Goal: Information Seeking & Learning: Learn about a topic

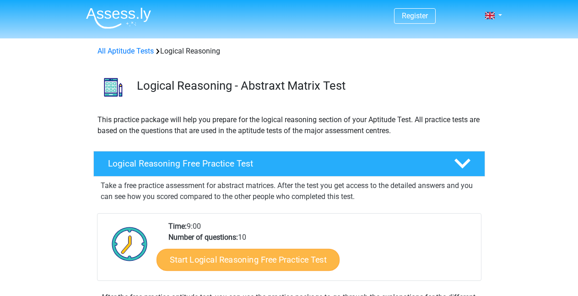
scroll to position [78, 0]
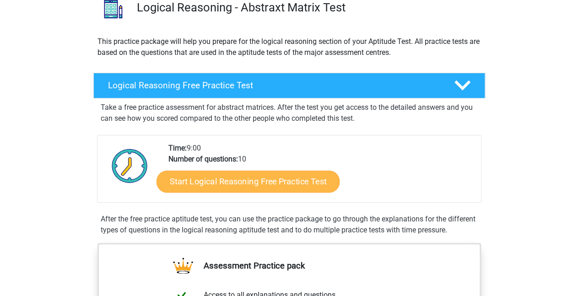
click at [235, 183] on link "Start Logical Reasoning Free Practice Test" at bounding box center [248, 181] width 183 height 22
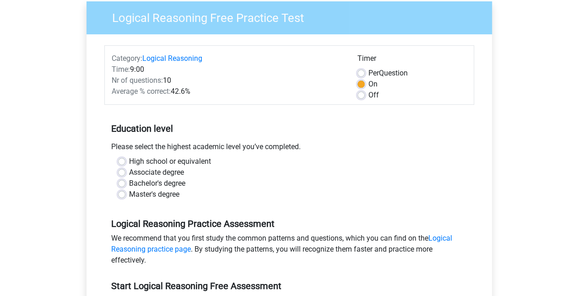
scroll to position [75, 0]
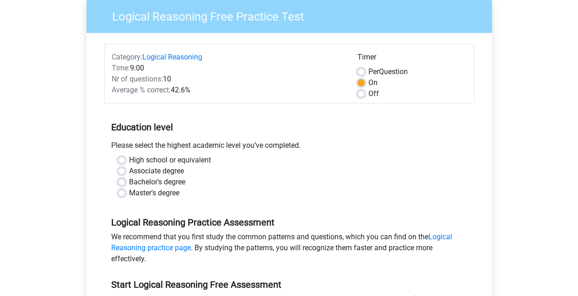
click at [139, 178] on label "Bachelor's degree" at bounding box center [157, 182] width 56 height 11
click at [125, 178] on input "Bachelor's degree" at bounding box center [121, 181] width 7 height 9
radio input "true"
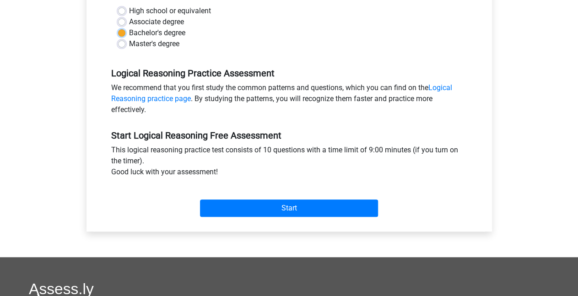
scroll to position [225, 0]
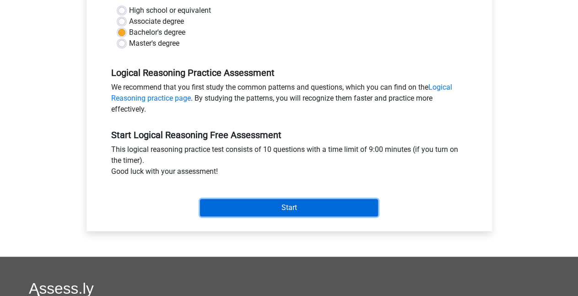
click at [304, 212] on input "Start" at bounding box center [289, 207] width 178 height 17
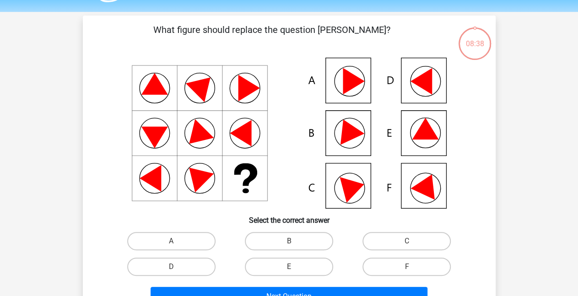
scroll to position [27, 0]
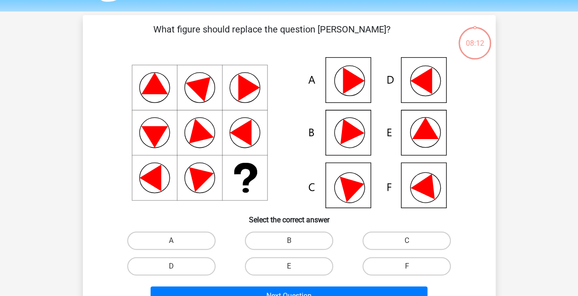
click at [418, 184] on icon at bounding box center [427, 184] width 33 height 31
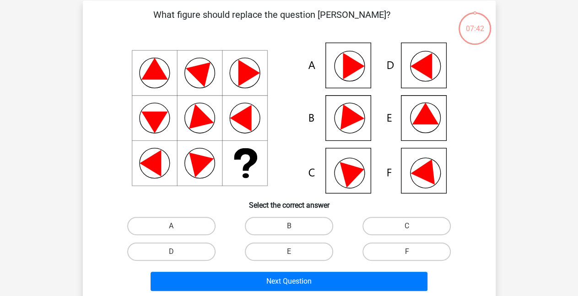
scroll to position [87, 0]
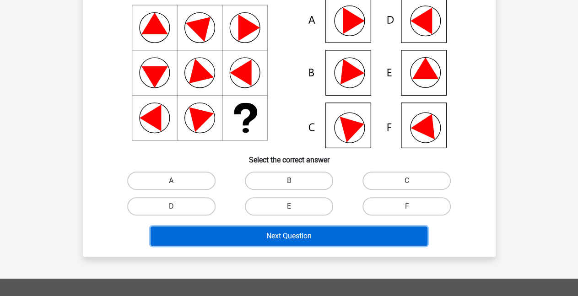
click at [300, 232] on button "Next Question" at bounding box center [289, 236] width 277 height 19
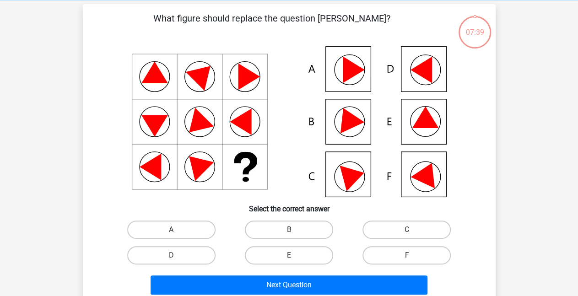
scroll to position [38, 0]
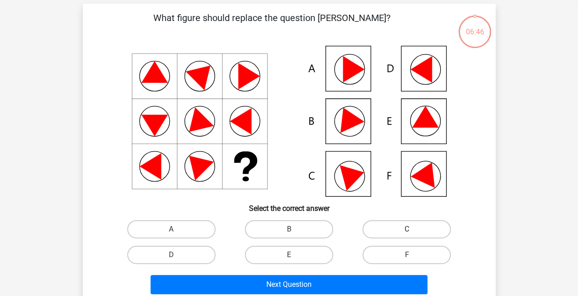
click at [394, 226] on label "C" at bounding box center [407, 229] width 88 height 18
click at [407, 229] on input "C" at bounding box center [410, 232] width 6 height 6
radio input "true"
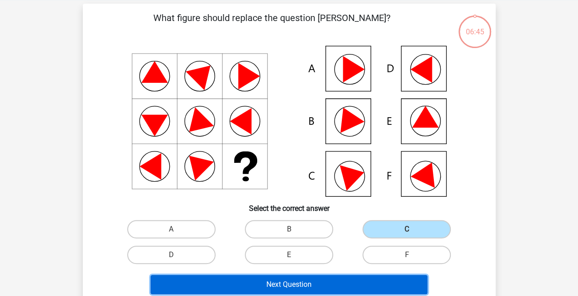
click at [349, 282] on button "Next Question" at bounding box center [289, 284] width 277 height 19
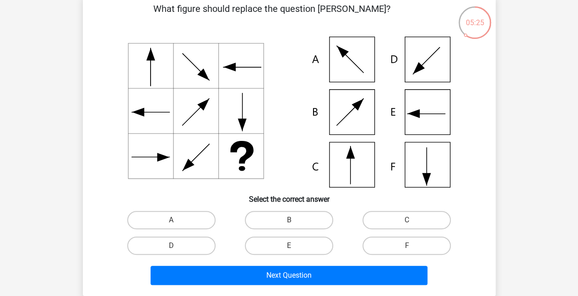
scroll to position [41, 0]
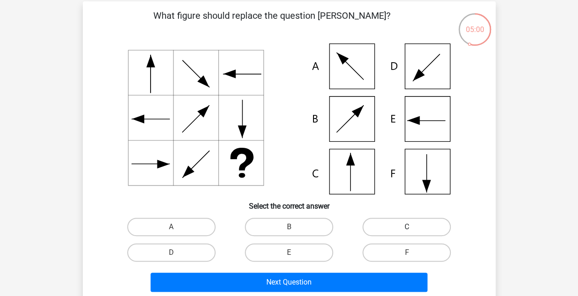
click at [400, 235] on label "C" at bounding box center [407, 227] width 88 height 18
click at [407, 233] on input "C" at bounding box center [410, 230] width 6 height 6
radio input "true"
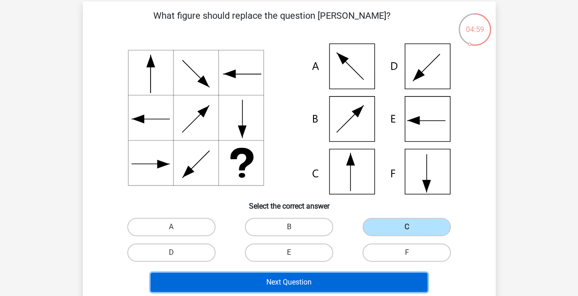
click at [357, 281] on button "Next Question" at bounding box center [289, 282] width 277 height 19
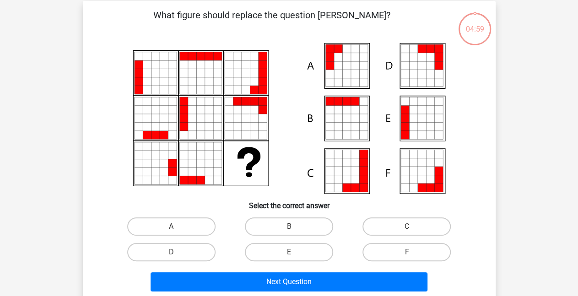
scroll to position [42, 0]
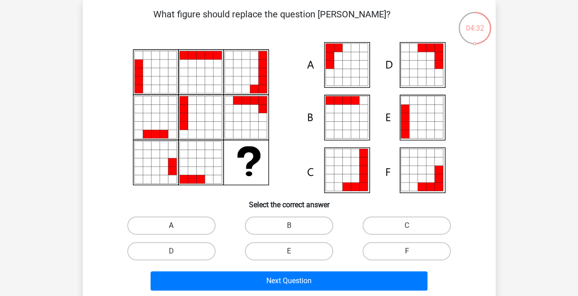
click at [191, 232] on label "A" at bounding box center [171, 226] width 88 height 18
click at [177, 232] on input "A" at bounding box center [174, 229] width 6 height 6
radio input "true"
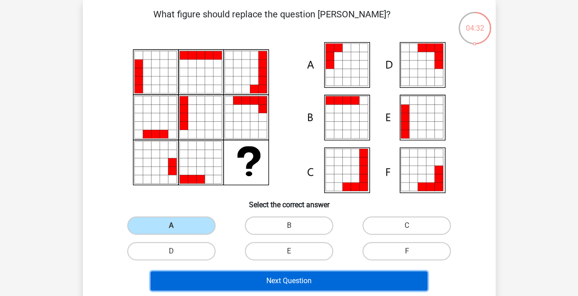
click at [256, 278] on button "Next Question" at bounding box center [289, 281] width 277 height 19
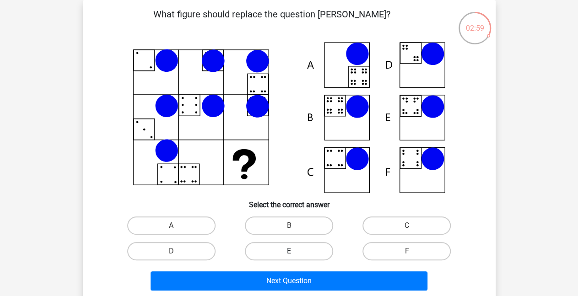
click at [282, 251] on label "E" at bounding box center [289, 251] width 88 height 18
click at [289, 251] on input "E" at bounding box center [292, 254] width 6 height 6
radio input "true"
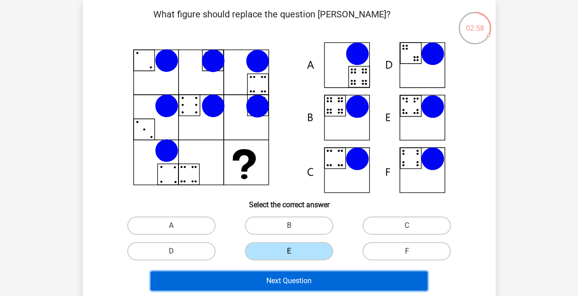
click at [280, 272] on button "Next Question" at bounding box center [289, 281] width 277 height 19
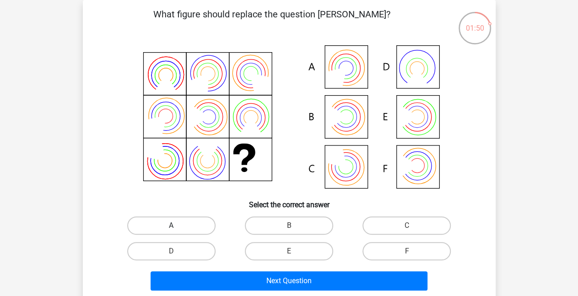
click at [193, 229] on label "A" at bounding box center [171, 226] width 88 height 18
click at [177, 229] on input "A" at bounding box center [174, 229] width 6 height 6
radio input "true"
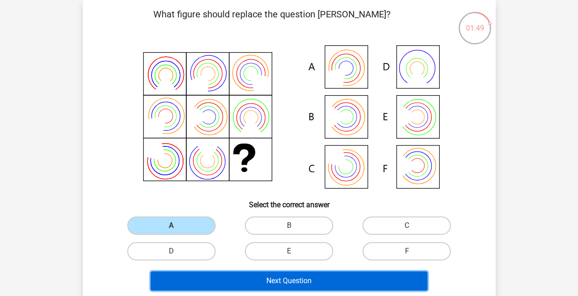
click at [283, 278] on button "Next Question" at bounding box center [289, 281] width 277 height 19
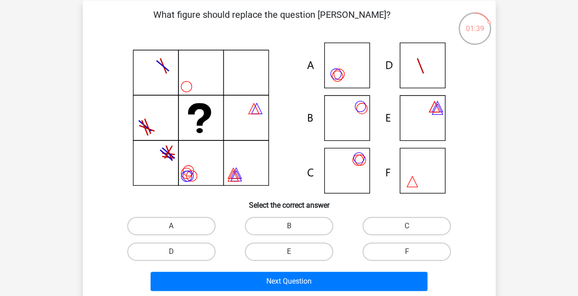
scroll to position [40, 0]
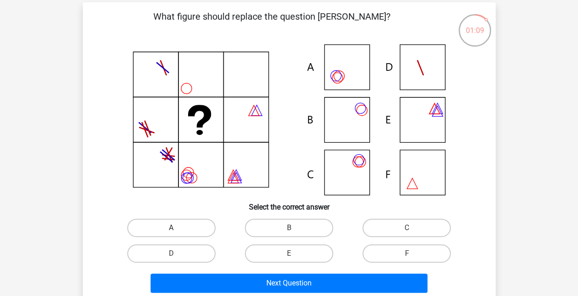
click at [188, 228] on label "A" at bounding box center [171, 228] width 88 height 18
click at [177, 228] on input "A" at bounding box center [174, 231] width 6 height 6
radio input "true"
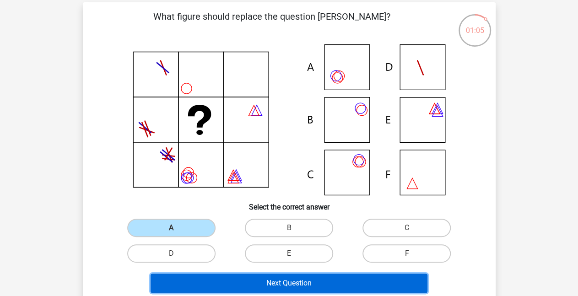
click at [287, 282] on button "Next Question" at bounding box center [289, 283] width 277 height 19
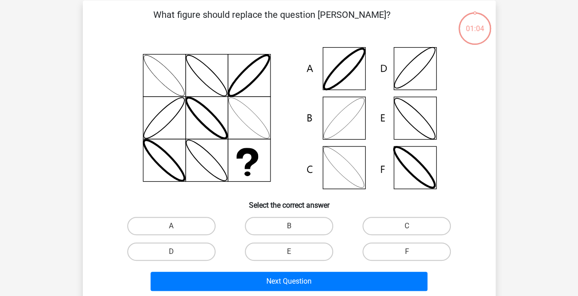
scroll to position [42, 0]
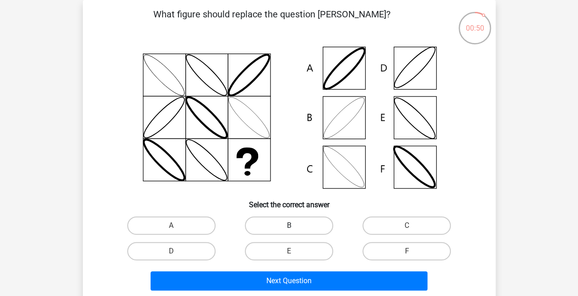
click at [283, 225] on label "B" at bounding box center [289, 226] width 88 height 18
click at [289, 226] on input "B" at bounding box center [292, 229] width 6 height 6
radio input "true"
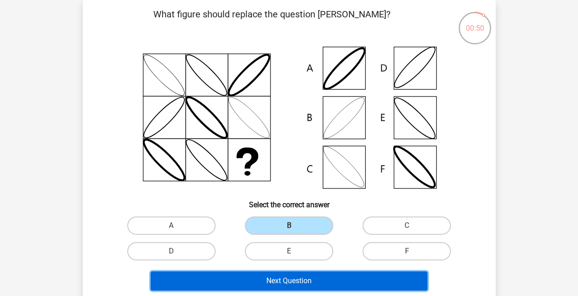
click at [289, 276] on button "Next Question" at bounding box center [289, 281] width 277 height 19
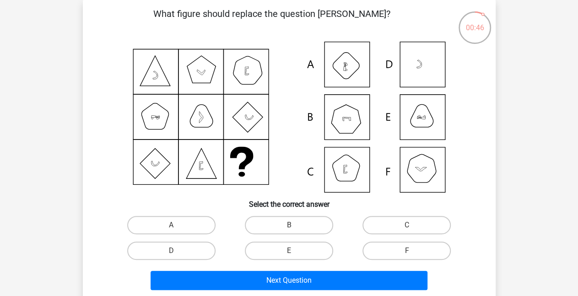
scroll to position [48, 0]
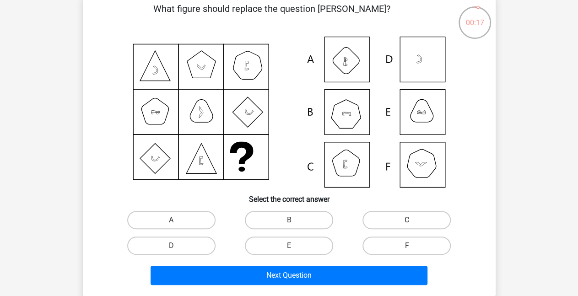
click at [392, 216] on label "C" at bounding box center [407, 220] width 88 height 18
click at [407, 220] on input "C" at bounding box center [410, 223] width 6 height 6
radio input "true"
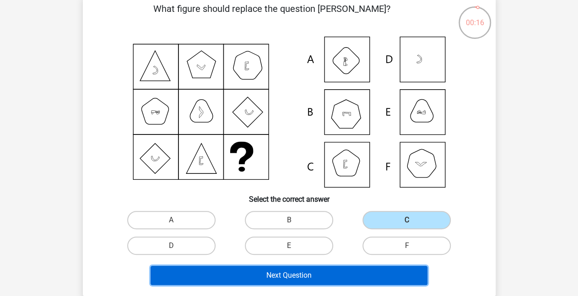
click at [354, 274] on button "Next Question" at bounding box center [289, 275] width 277 height 19
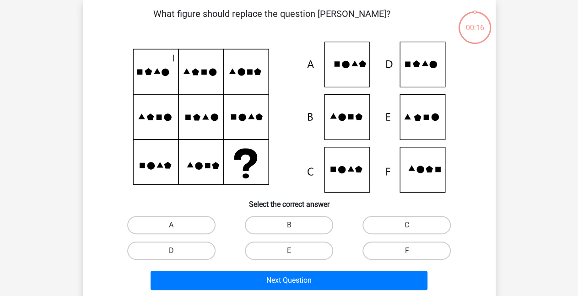
scroll to position [42, 0]
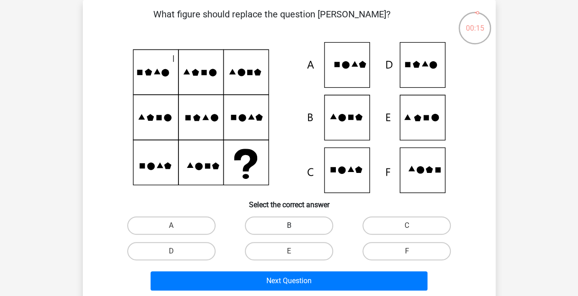
click at [301, 219] on label "B" at bounding box center [289, 226] width 88 height 18
click at [295, 226] on input "B" at bounding box center [292, 229] width 6 height 6
radio input "true"
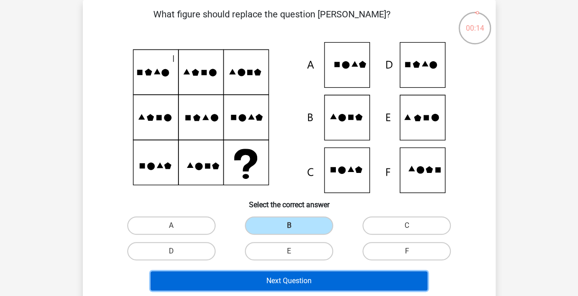
click at [296, 278] on button "Next Question" at bounding box center [289, 281] width 277 height 19
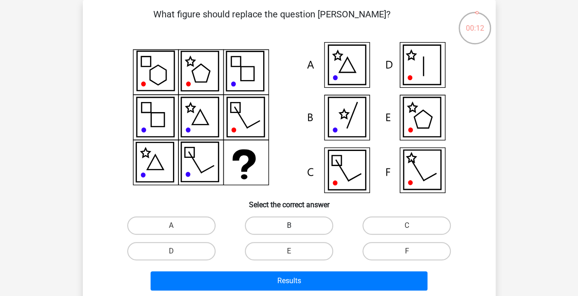
click at [277, 233] on label "B" at bounding box center [289, 226] width 88 height 18
click at [289, 232] on input "B" at bounding box center [292, 229] width 6 height 6
radio input "true"
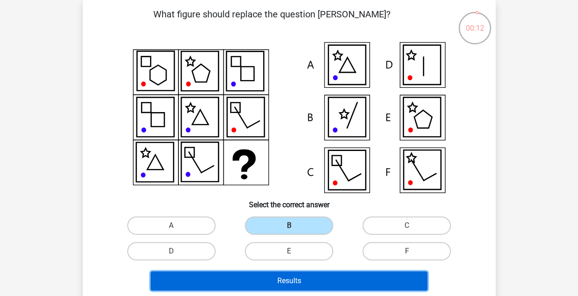
click at [277, 274] on button "Results" at bounding box center [289, 281] width 277 height 19
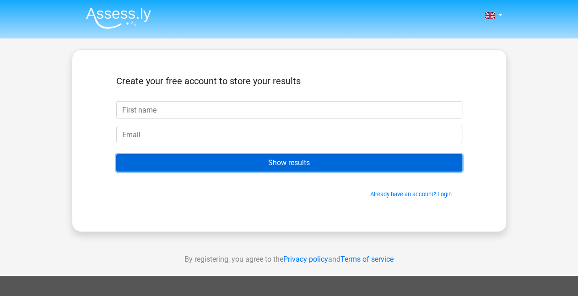
click at [279, 167] on input "Show results" at bounding box center [289, 162] width 346 height 17
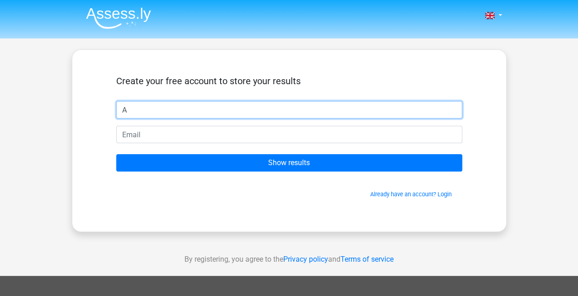
type input "A"
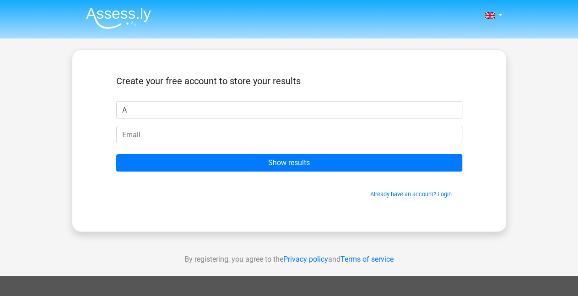
click at [208, 147] on form "Create your free account to store your results A Show results Already have an a…" at bounding box center [289, 137] width 346 height 123
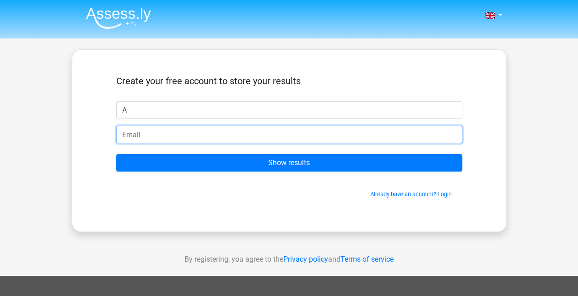
click at [185, 135] on input "email" at bounding box center [289, 134] width 346 height 17
type input "M"
drag, startPoint x: 132, startPoint y: 137, endPoint x: 100, endPoint y: 134, distance: 31.8
click at [116, 134] on input "aaa@gmail.com" at bounding box center [289, 134] width 346 height 17
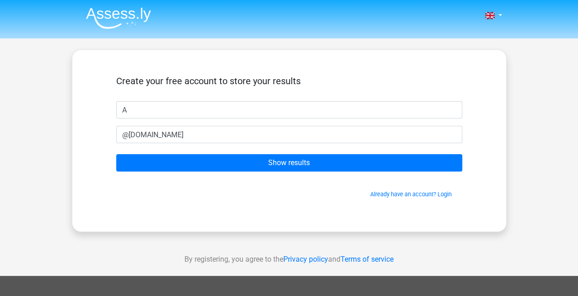
click at [482, 103] on div "Create your free account to store your results A @gmail.com Show results Alread…" at bounding box center [289, 141] width 390 height 138
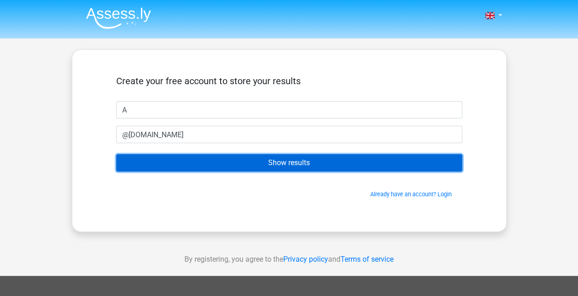
click at [285, 161] on input "Show results" at bounding box center [289, 162] width 346 height 17
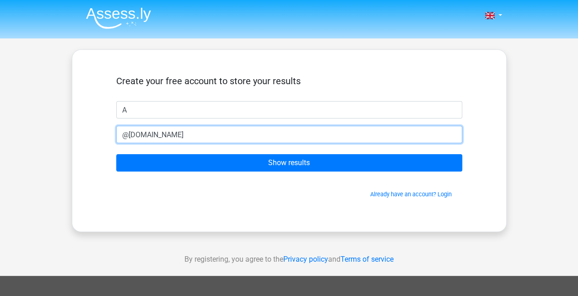
click at [183, 141] on input "@gmail.com" at bounding box center [289, 134] width 346 height 17
click at [123, 132] on input "@gmail.co" at bounding box center [289, 134] width 346 height 17
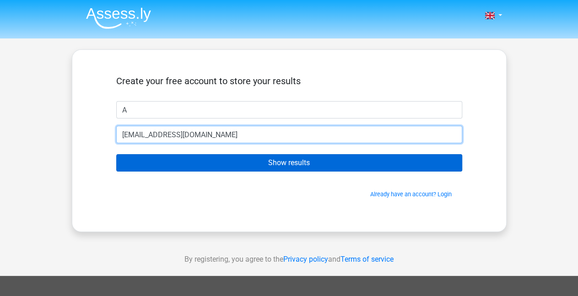
type input "[EMAIL_ADDRESS][DOMAIN_NAME]"
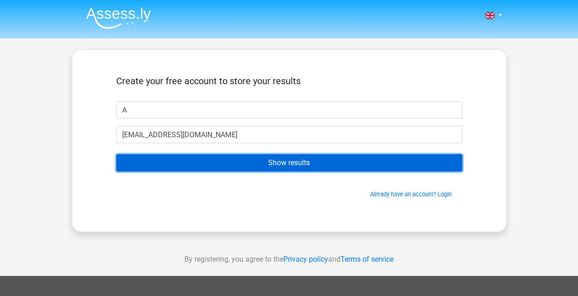
click at [274, 170] on input "Show results" at bounding box center [289, 162] width 346 height 17
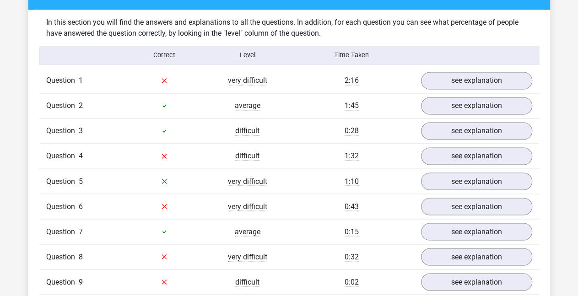
scroll to position [690, 0]
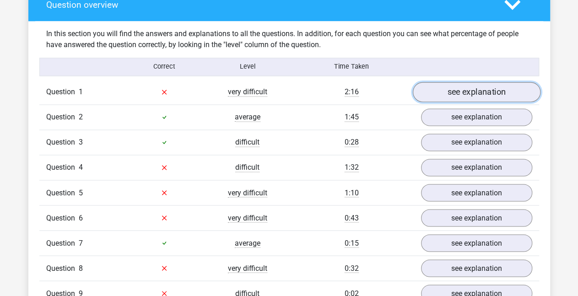
click at [472, 89] on link "see explanation" at bounding box center [477, 92] width 128 height 20
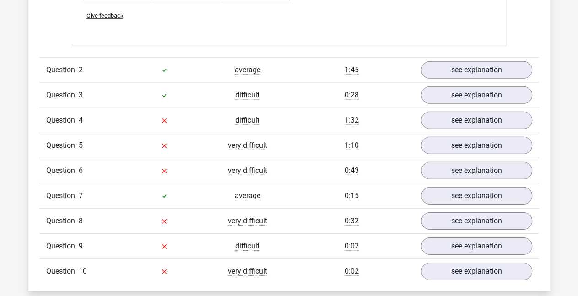
scroll to position [1322, 0]
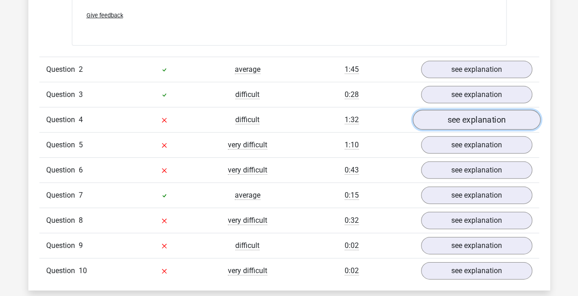
click at [469, 118] on link "see explanation" at bounding box center [477, 119] width 128 height 20
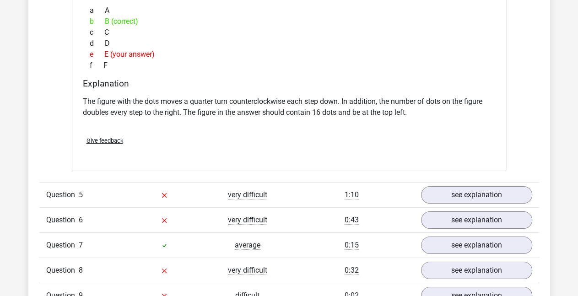
scroll to position [1684, 0]
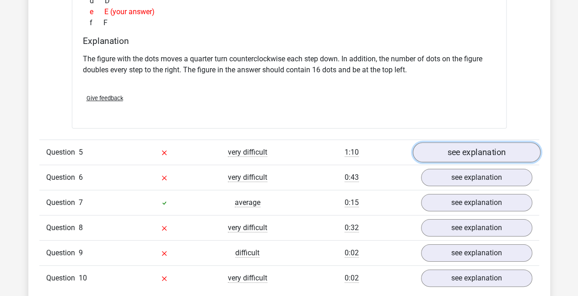
click at [470, 145] on link "see explanation" at bounding box center [477, 152] width 128 height 20
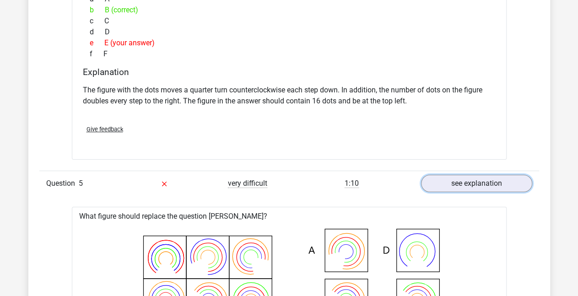
scroll to position [1652, 0]
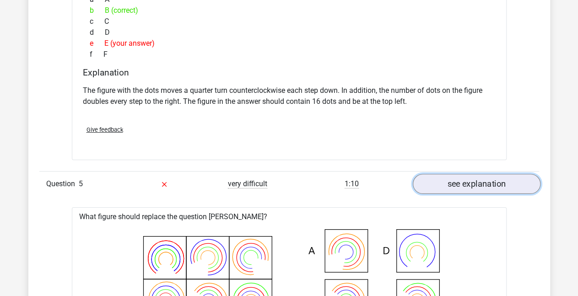
click at [458, 188] on link "see explanation" at bounding box center [477, 184] width 128 height 20
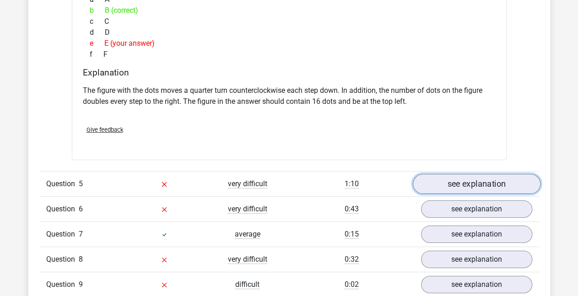
scroll to position [1750, 0]
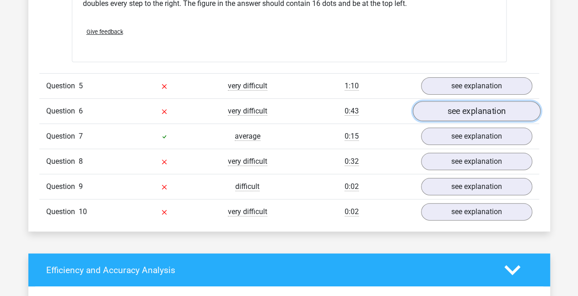
click at [466, 111] on link "see explanation" at bounding box center [477, 111] width 128 height 20
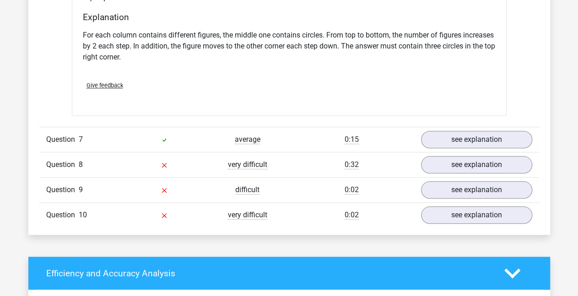
scroll to position [2128, 0]
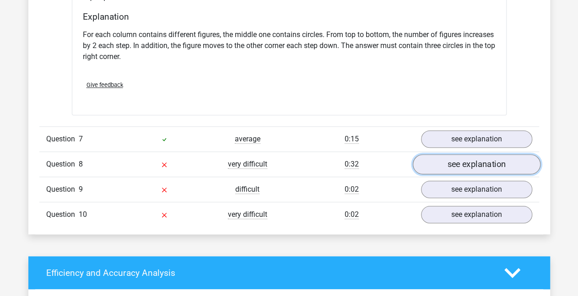
click at [460, 161] on link "see explanation" at bounding box center [477, 164] width 128 height 20
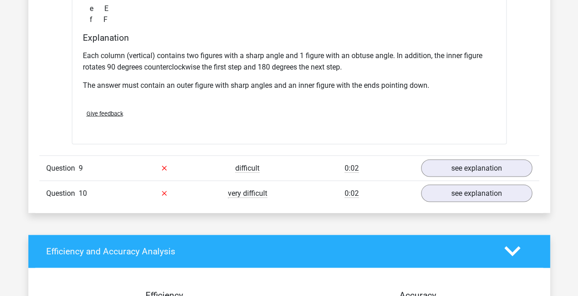
scroll to position [2537, 0]
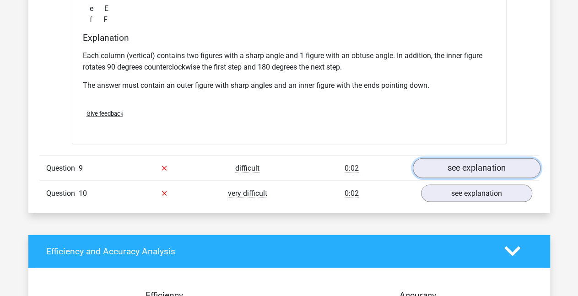
click at [449, 158] on link "see explanation" at bounding box center [477, 168] width 128 height 20
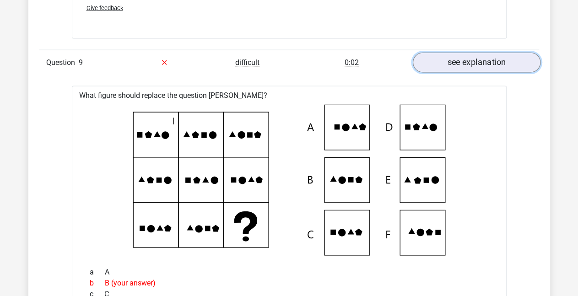
scroll to position [2621, 0]
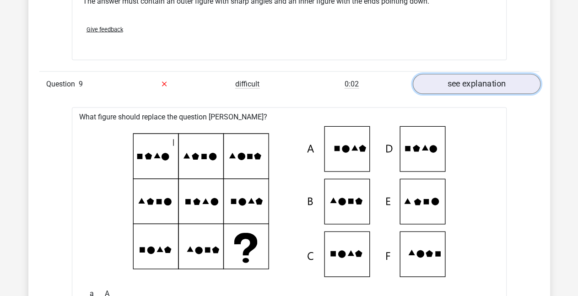
click at [478, 82] on link "see explanation" at bounding box center [477, 84] width 128 height 20
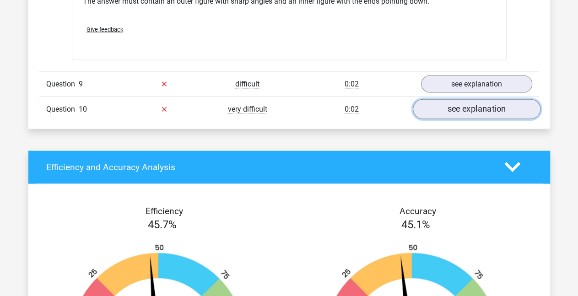
click at [460, 107] on link "see explanation" at bounding box center [477, 109] width 128 height 20
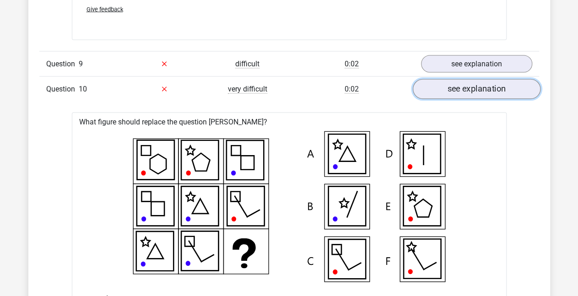
scroll to position [2641, 0]
click at [462, 88] on link "see explanation" at bounding box center [477, 89] width 128 height 20
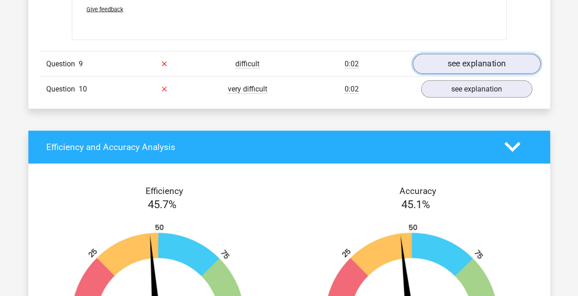
click at [455, 60] on link "see explanation" at bounding box center [477, 64] width 128 height 20
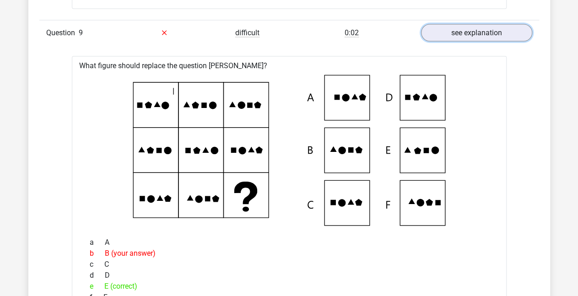
scroll to position [2671, 0]
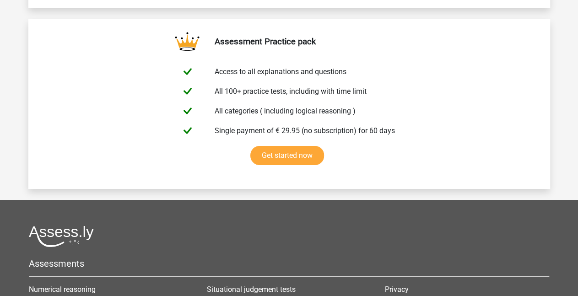
scroll to position [1535, 0]
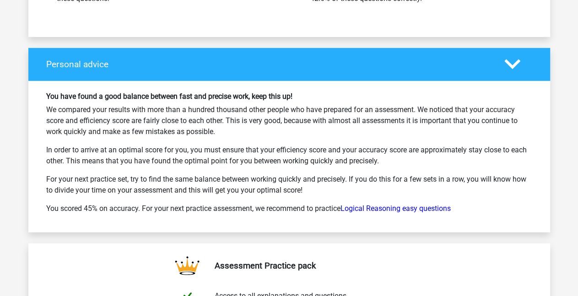
click at [301, 155] on p "In order to arrive at an optimal score for you, you must ensure that your effic…" at bounding box center [289, 156] width 486 height 22
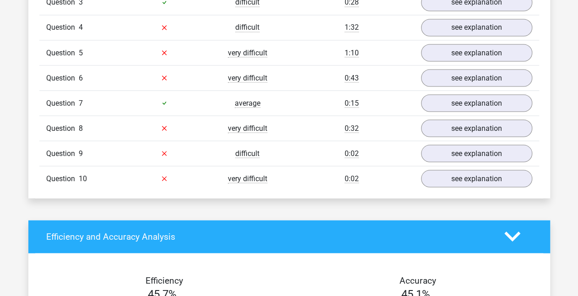
scroll to position [830, 0]
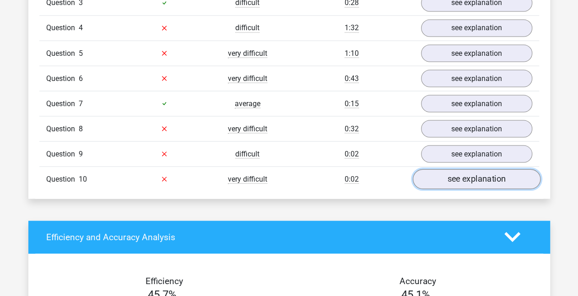
click at [461, 175] on link "see explanation" at bounding box center [477, 179] width 128 height 20
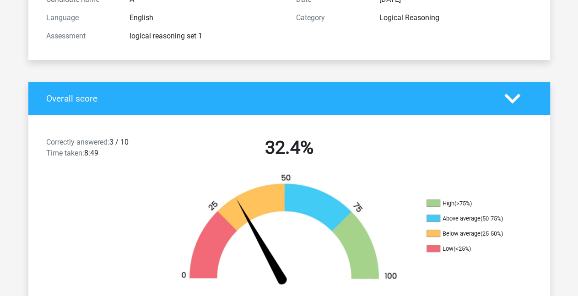
scroll to position [0, 0]
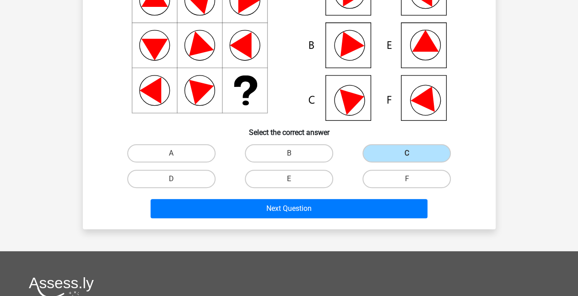
scroll to position [112, 0]
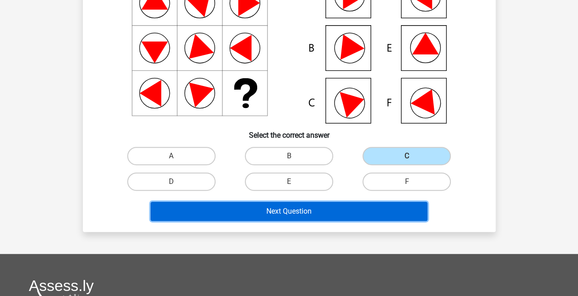
click at [291, 212] on button "Next Question" at bounding box center [289, 211] width 277 height 19
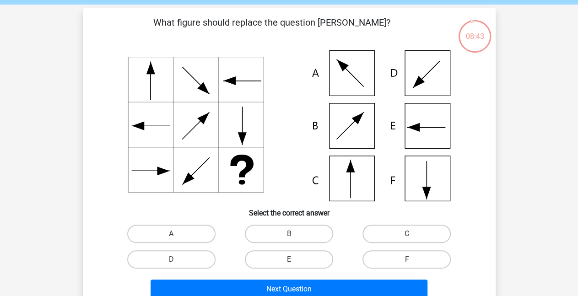
scroll to position [36, 0]
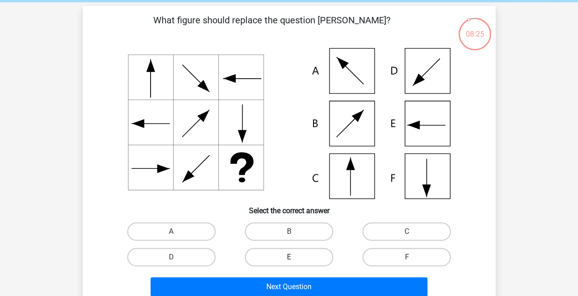
click at [268, 248] on label "E" at bounding box center [289, 257] width 88 height 18
click at [289, 257] on input "E" at bounding box center [292, 260] width 6 height 6
radio input "true"
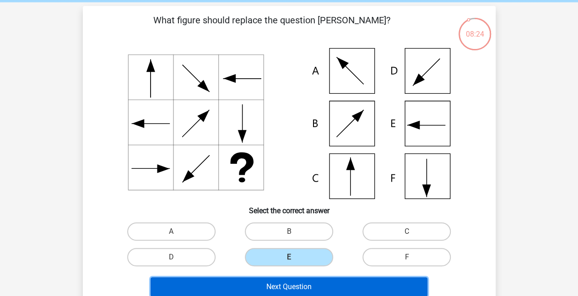
click at [306, 282] on button "Next Question" at bounding box center [289, 287] width 277 height 19
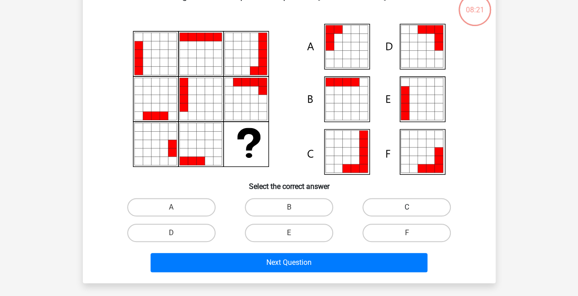
scroll to position [61, 0]
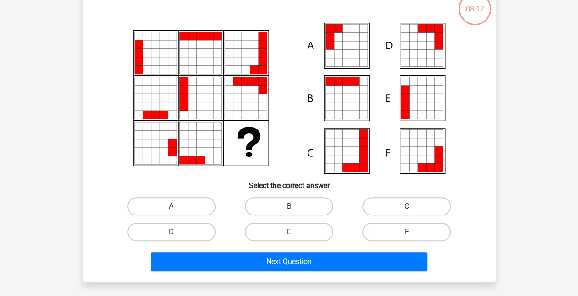
click at [303, 230] on label "E" at bounding box center [289, 232] width 88 height 18
click at [295, 232] on input "E" at bounding box center [292, 235] width 6 height 6
radio input "true"
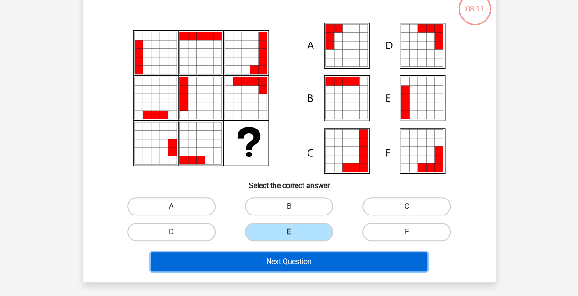
click at [310, 260] on button "Next Question" at bounding box center [289, 261] width 277 height 19
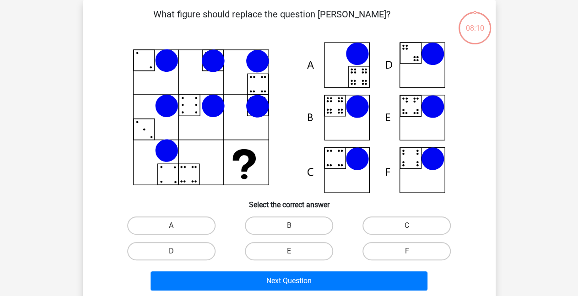
scroll to position [42, 0]
click at [293, 229] on input "B" at bounding box center [292, 229] width 6 height 6
radio input "true"
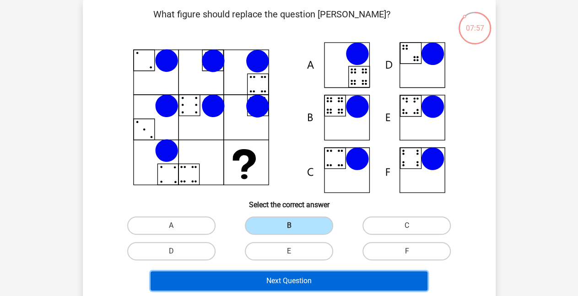
click at [311, 283] on button "Next Question" at bounding box center [289, 281] width 277 height 19
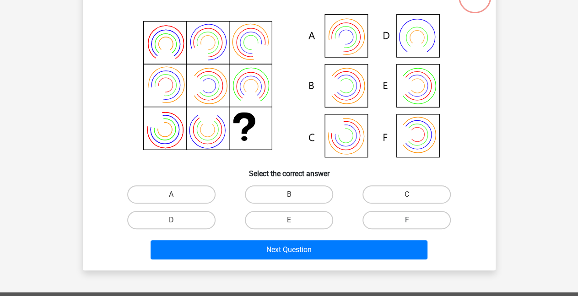
scroll to position [77, 0]
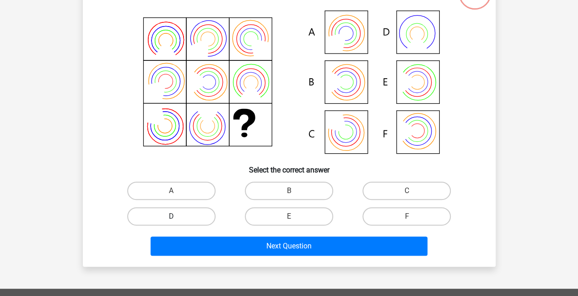
click at [208, 214] on label "D" at bounding box center [171, 216] width 88 height 18
click at [177, 217] on input "D" at bounding box center [174, 220] width 6 height 6
radio input "true"
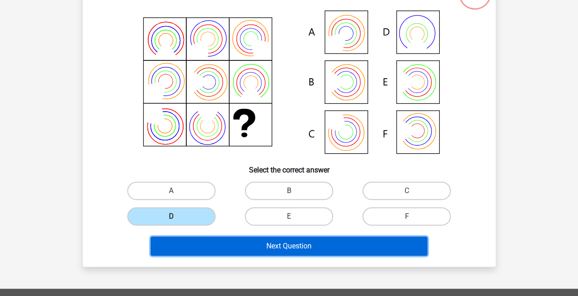
click at [261, 249] on button "Next Question" at bounding box center [289, 246] width 277 height 19
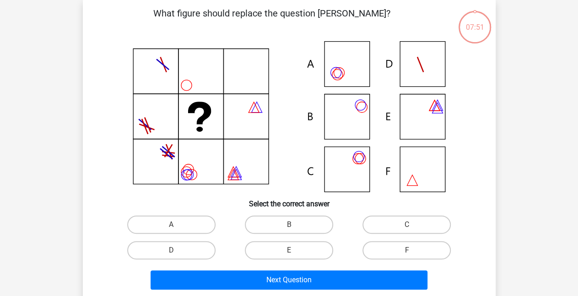
scroll to position [42, 0]
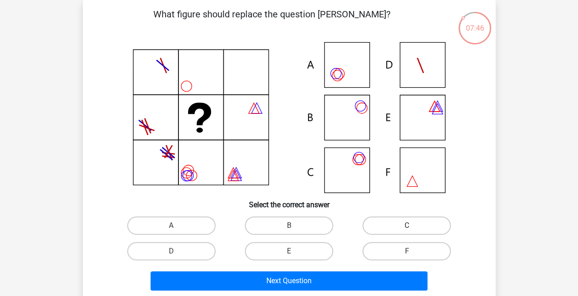
click at [381, 224] on label "C" at bounding box center [407, 226] width 88 height 18
click at [407, 226] on input "C" at bounding box center [410, 229] width 6 height 6
radio input "true"
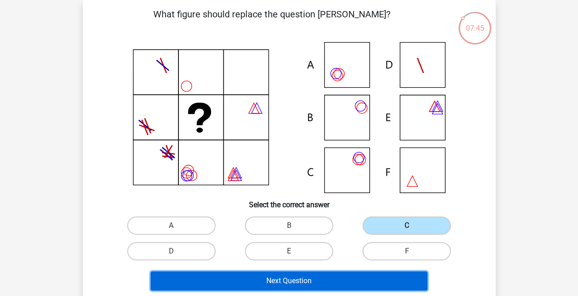
click at [342, 281] on button "Next Question" at bounding box center [289, 281] width 277 height 19
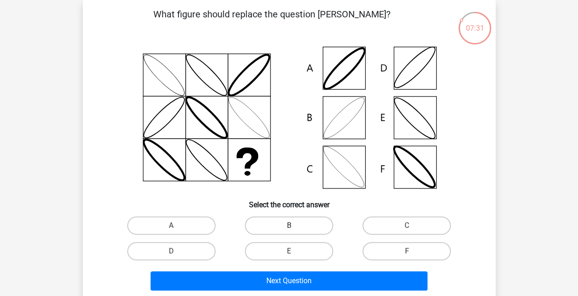
click at [315, 232] on label "B" at bounding box center [289, 226] width 88 height 18
click at [295, 232] on input "B" at bounding box center [292, 229] width 6 height 6
radio input "true"
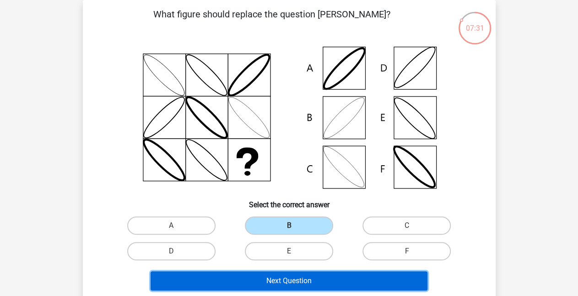
click at [326, 278] on button "Next Question" at bounding box center [289, 281] width 277 height 19
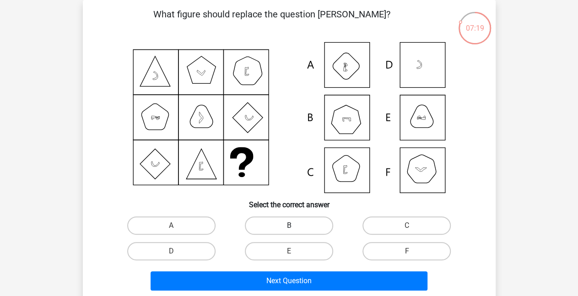
click at [283, 223] on label "B" at bounding box center [289, 226] width 88 height 18
click at [289, 226] on input "B" at bounding box center [292, 229] width 6 height 6
radio input "true"
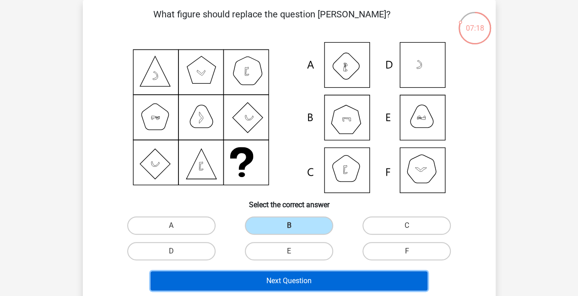
click at [300, 279] on button "Next Question" at bounding box center [289, 281] width 277 height 19
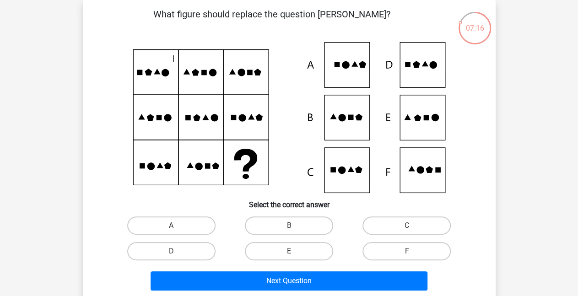
click at [392, 250] on label "F" at bounding box center [407, 251] width 88 height 18
click at [407, 251] on input "F" at bounding box center [410, 254] width 6 height 6
radio input "true"
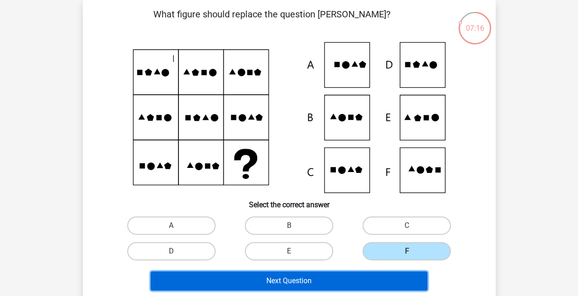
click at [373, 279] on button "Next Question" at bounding box center [289, 281] width 277 height 19
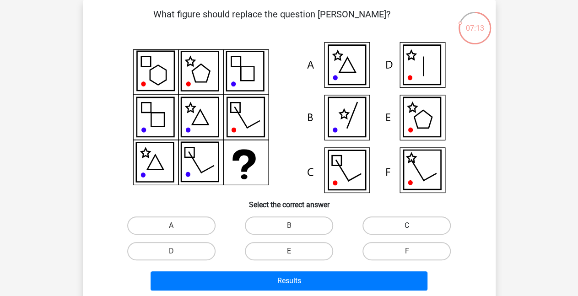
click at [378, 221] on label "C" at bounding box center [407, 226] width 88 height 18
click at [407, 226] on input "C" at bounding box center [410, 229] width 6 height 6
radio input "true"
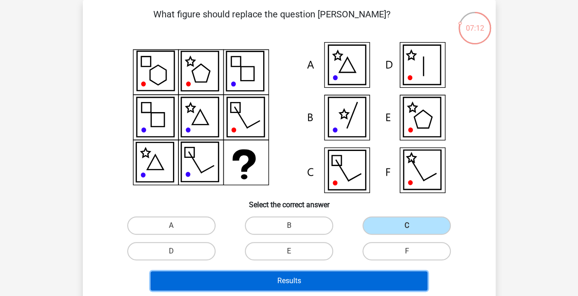
click at [340, 278] on button "Results" at bounding box center [289, 281] width 277 height 19
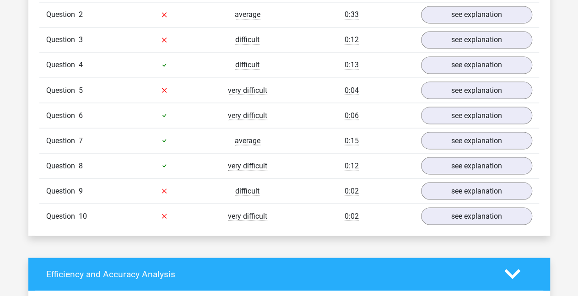
scroll to position [792, 0]
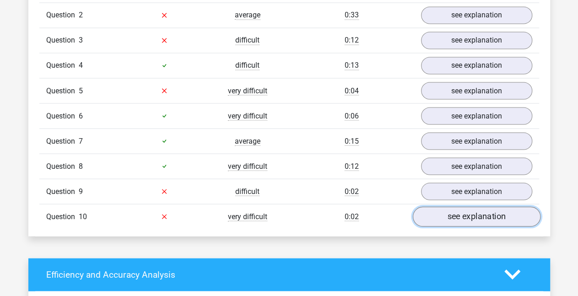
click at [467, 213] on link "see explanation" at bounding box center [477, 217] width 128 height 20
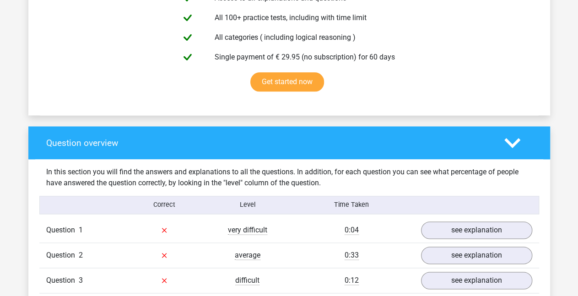
scroll to position [551, 0]
